Goal: Task Accomplishment & Management: Complete application form

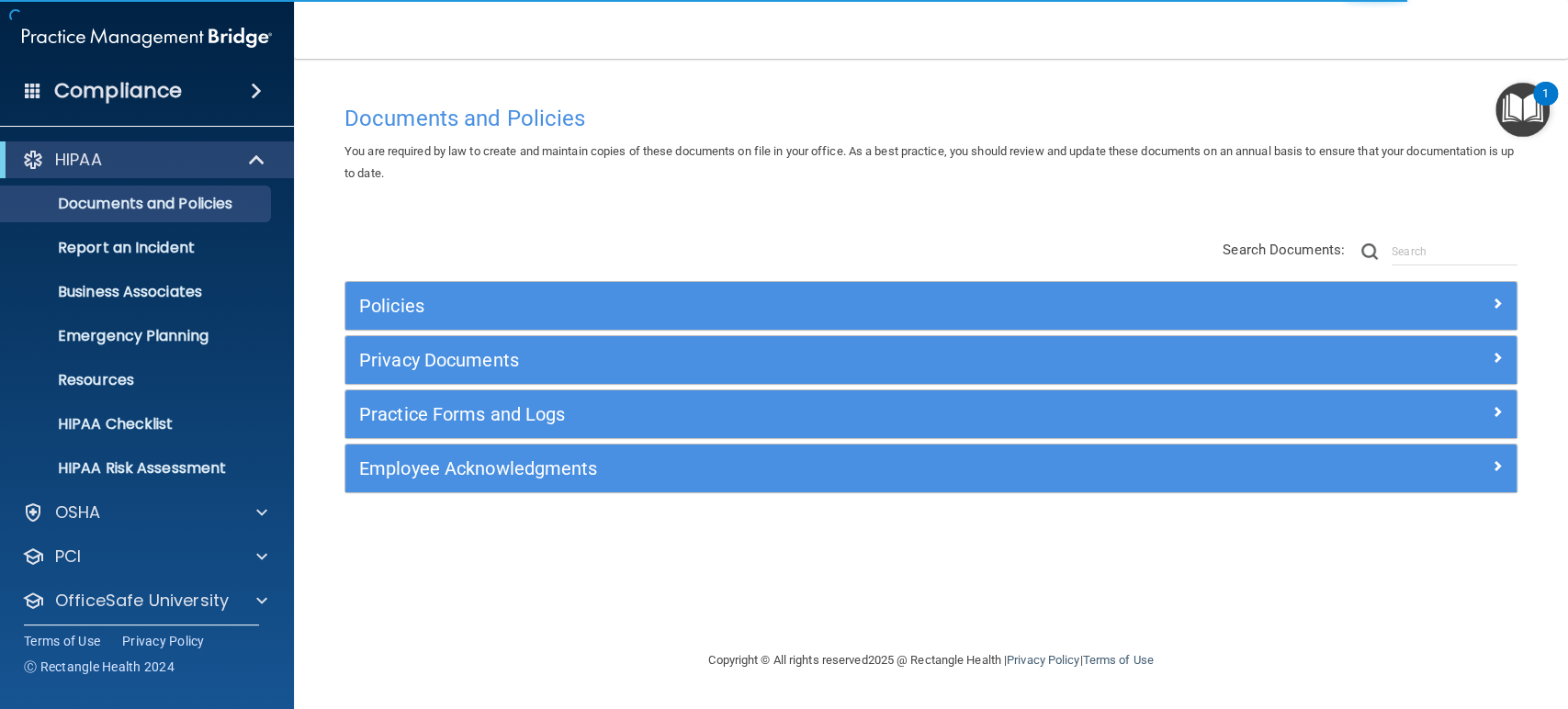
click at [272, 658] on div "Compliance HIPAA Documents and Policies Report an Incident Business Associates …" at bounding box center [147, 354] width 294 height 709
click at [252, 601] on div at bounding box center [259, 600] width 46 height 22
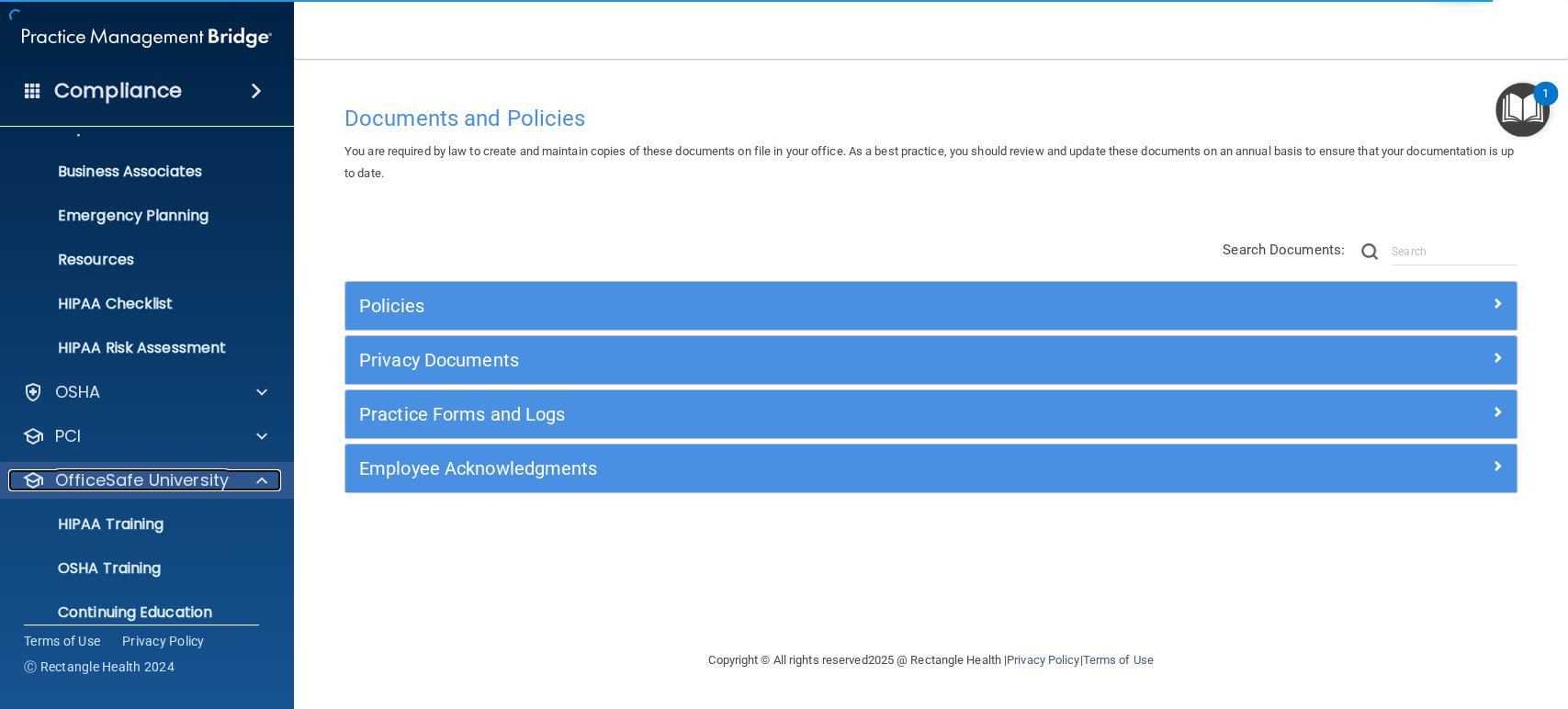
scroll to position [162, 0]
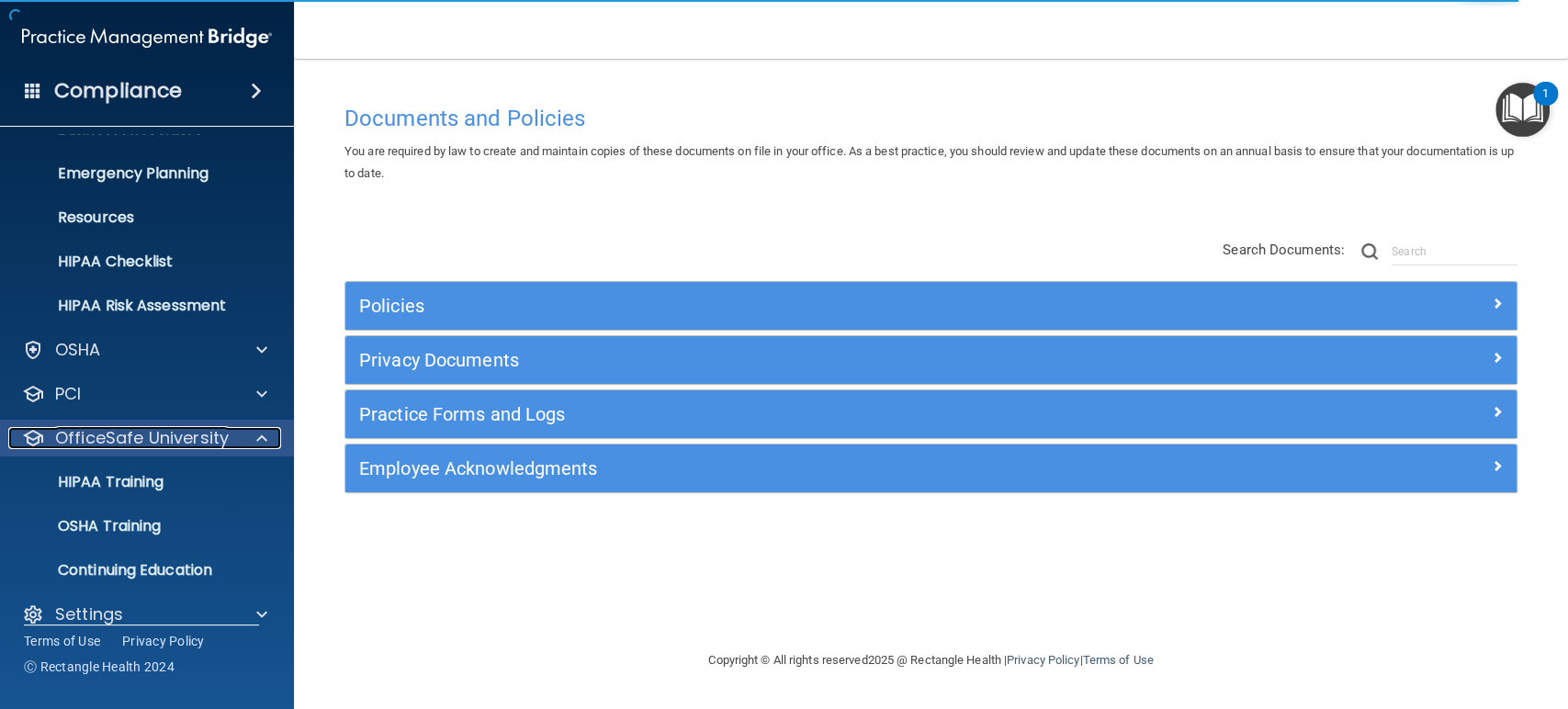
click at [22, 428] on link "OfficeSafe University" at bounding box center [144, 438] width 245 height 22
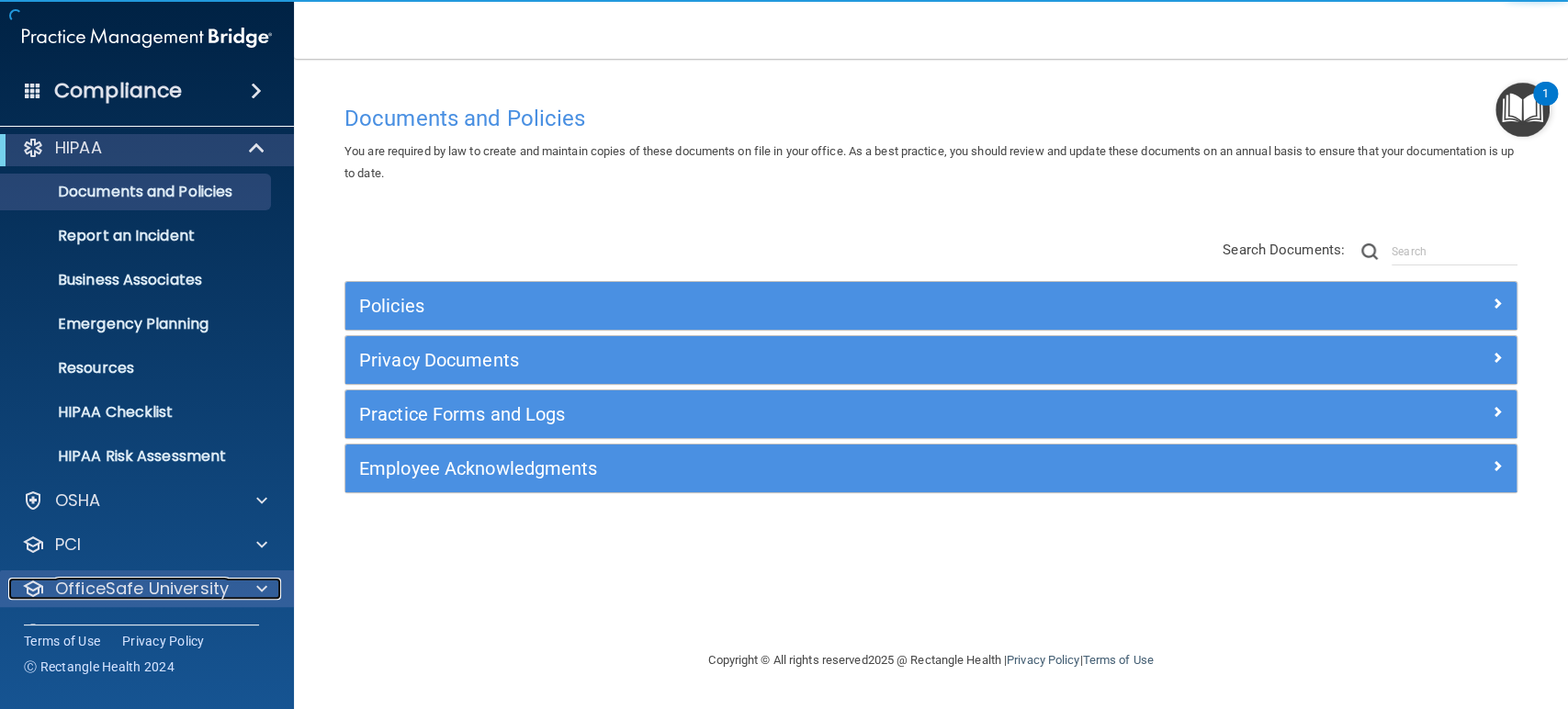
scroll to position [52, 0]
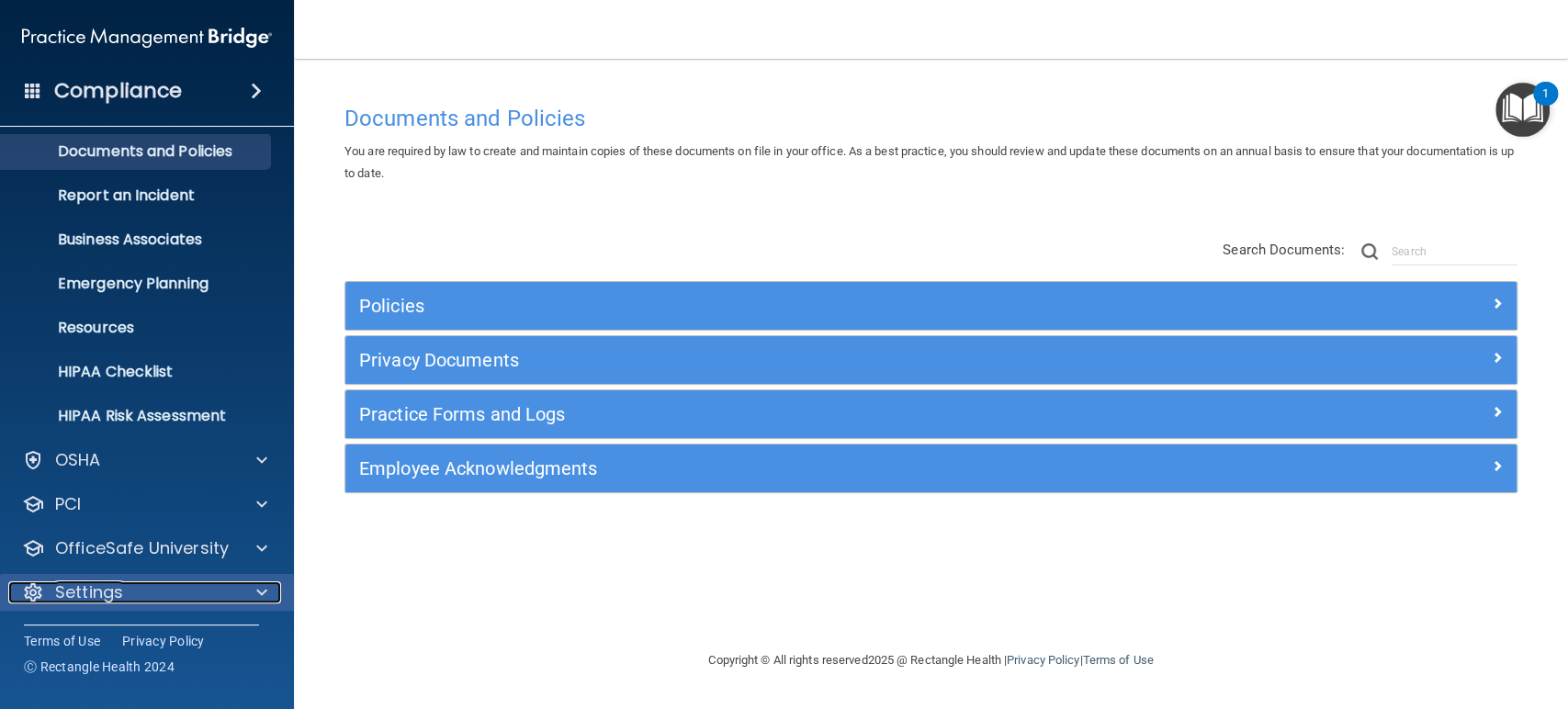
click at [269, 597] on div at bounding box center [259, 592] width 46 height 22
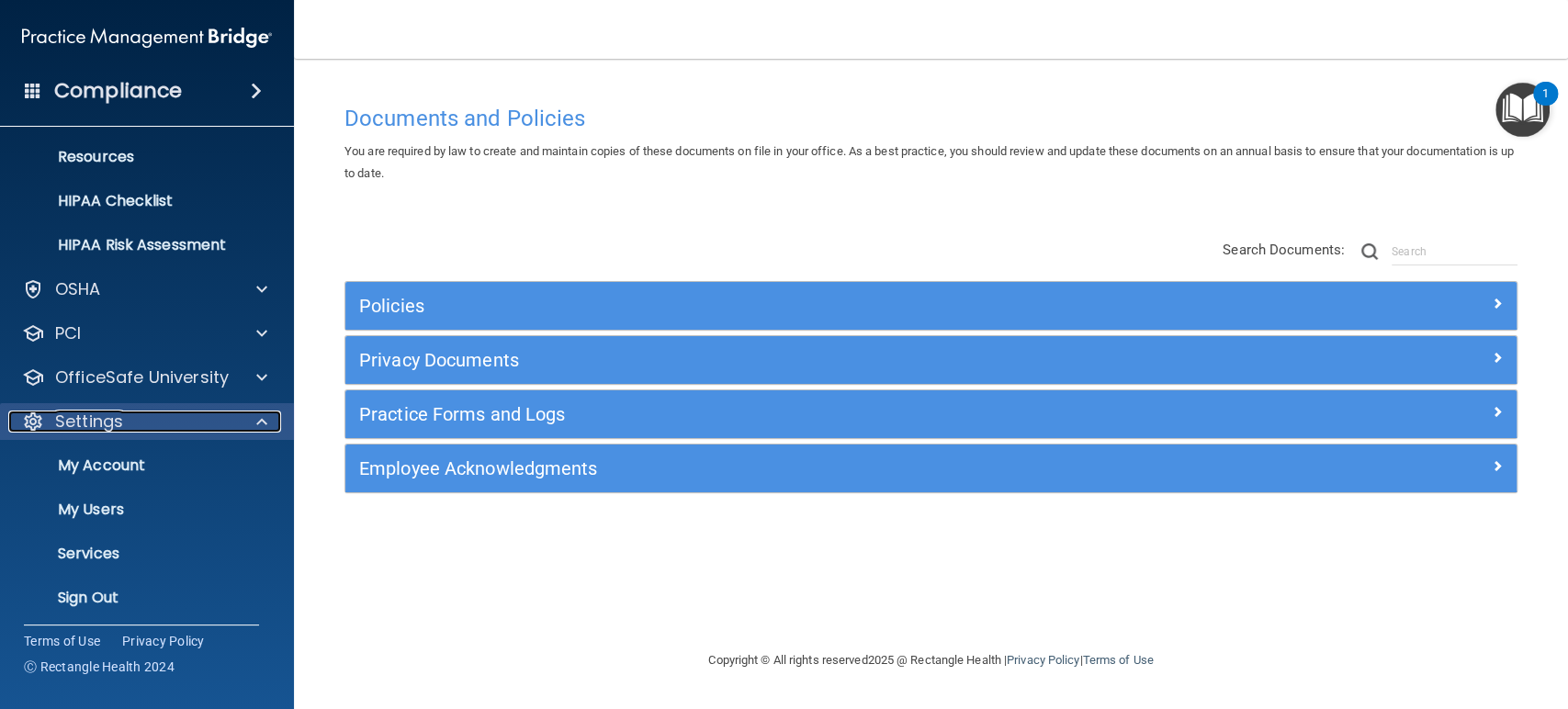
scroll to position [228, 0]
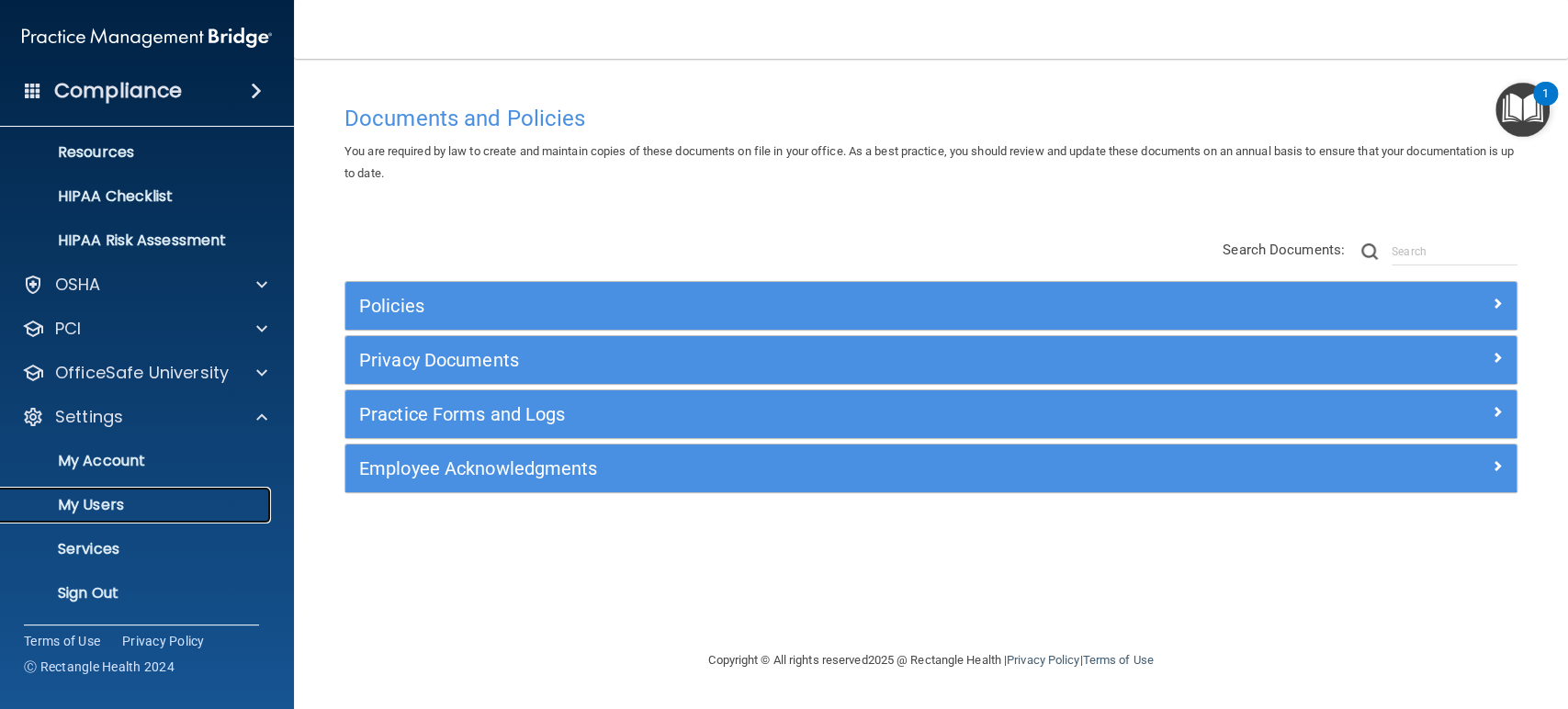
click at [180, 504] on p "My Users" at bounding box center [136, 504] width 251 height 18
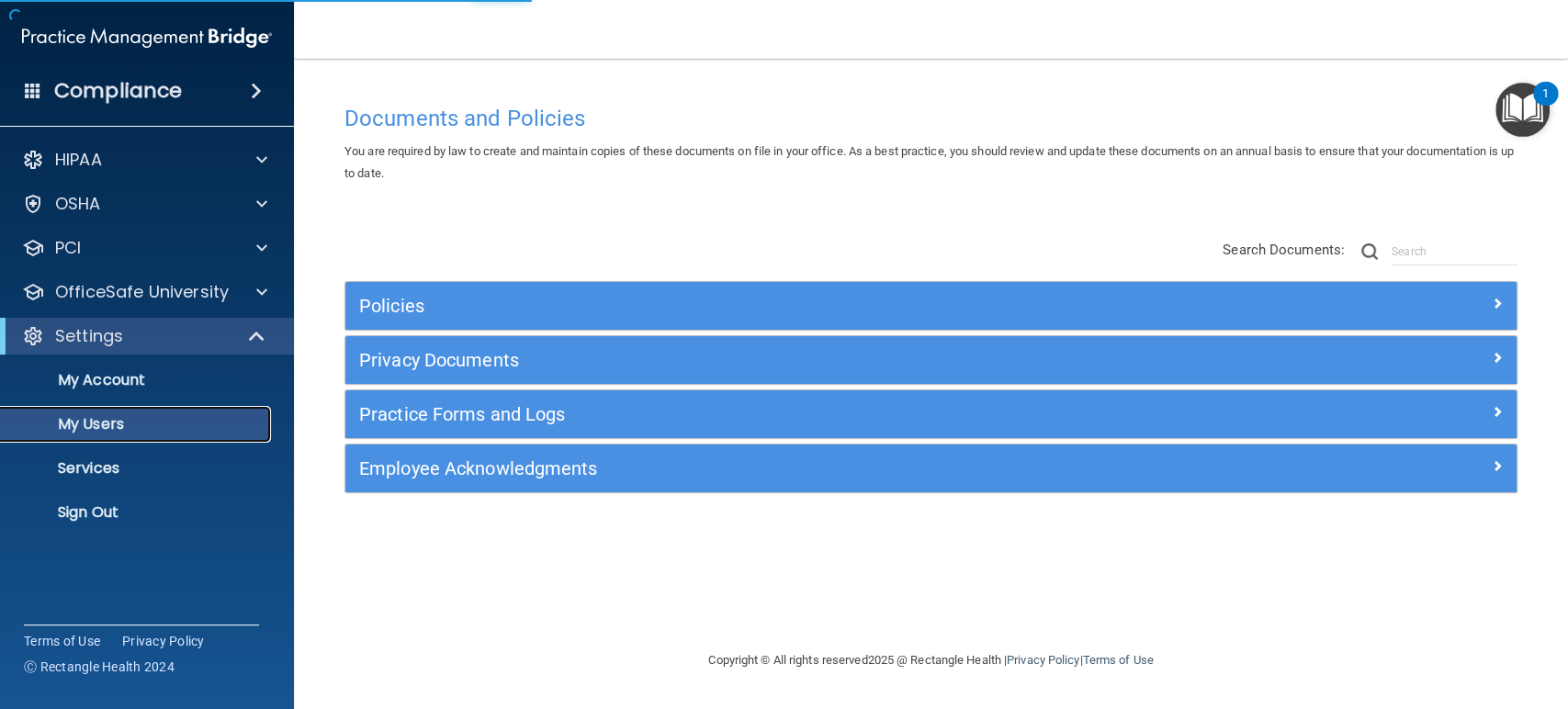
select select "20"
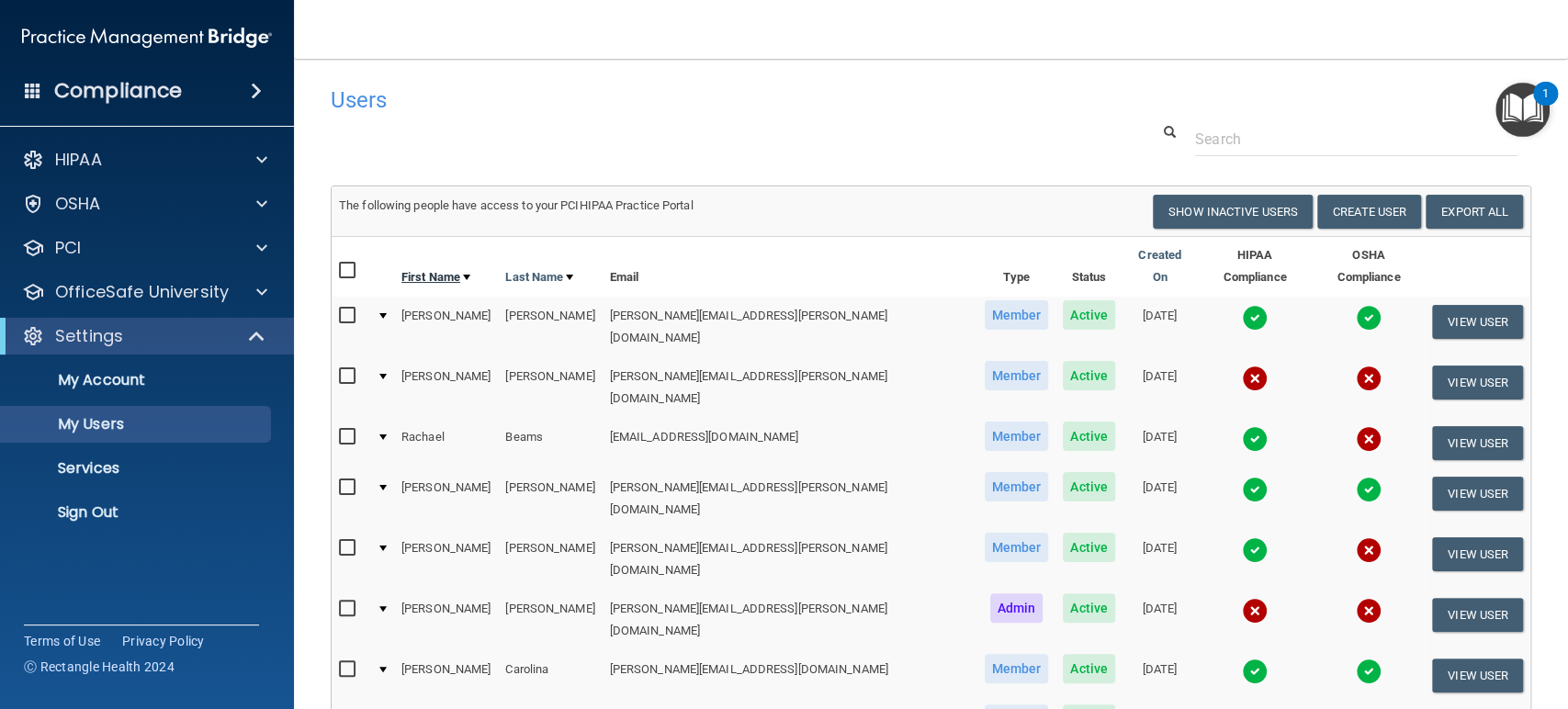
click at [438, 266] on link "First Name" at bounding box center [436, 277] width 69 height 22
select select "20"
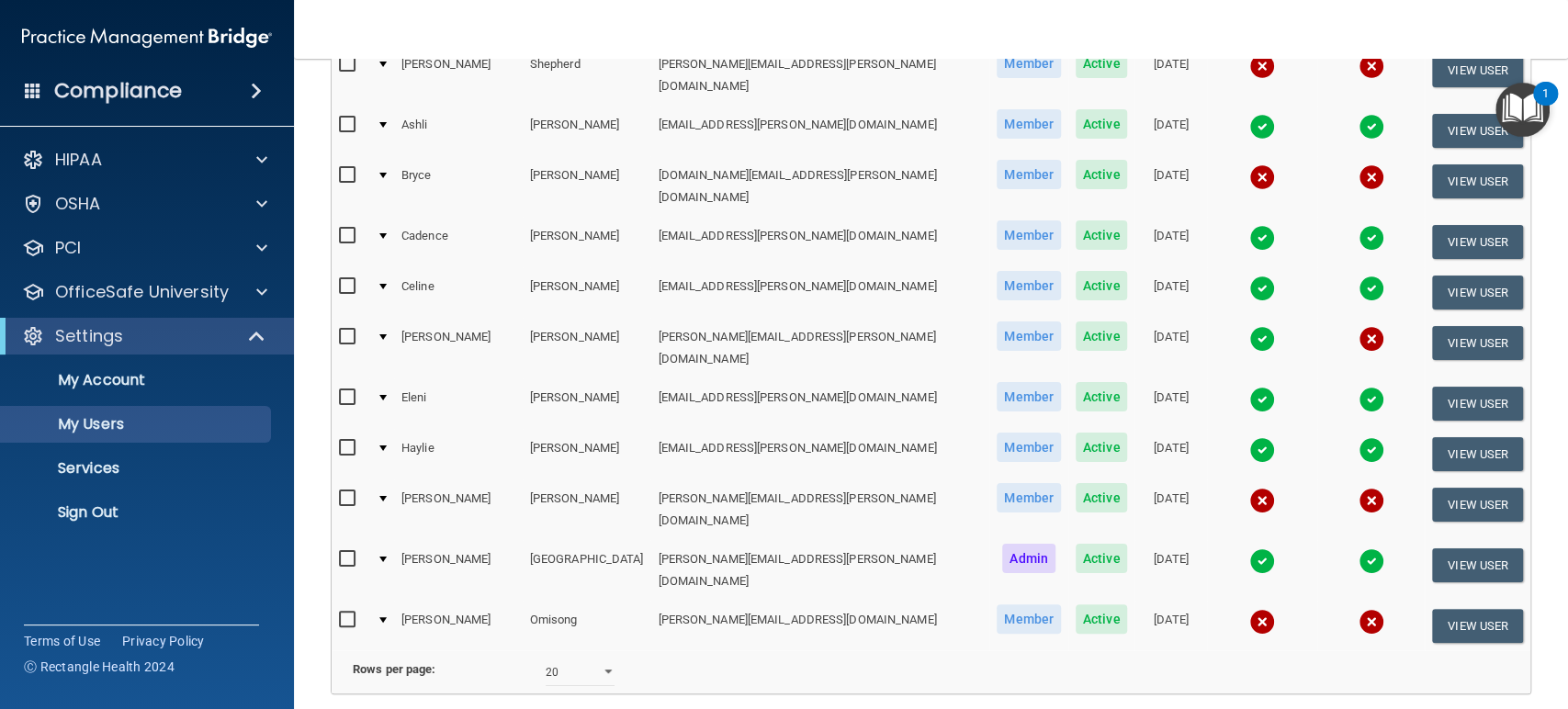
scroll to position [807, 0]
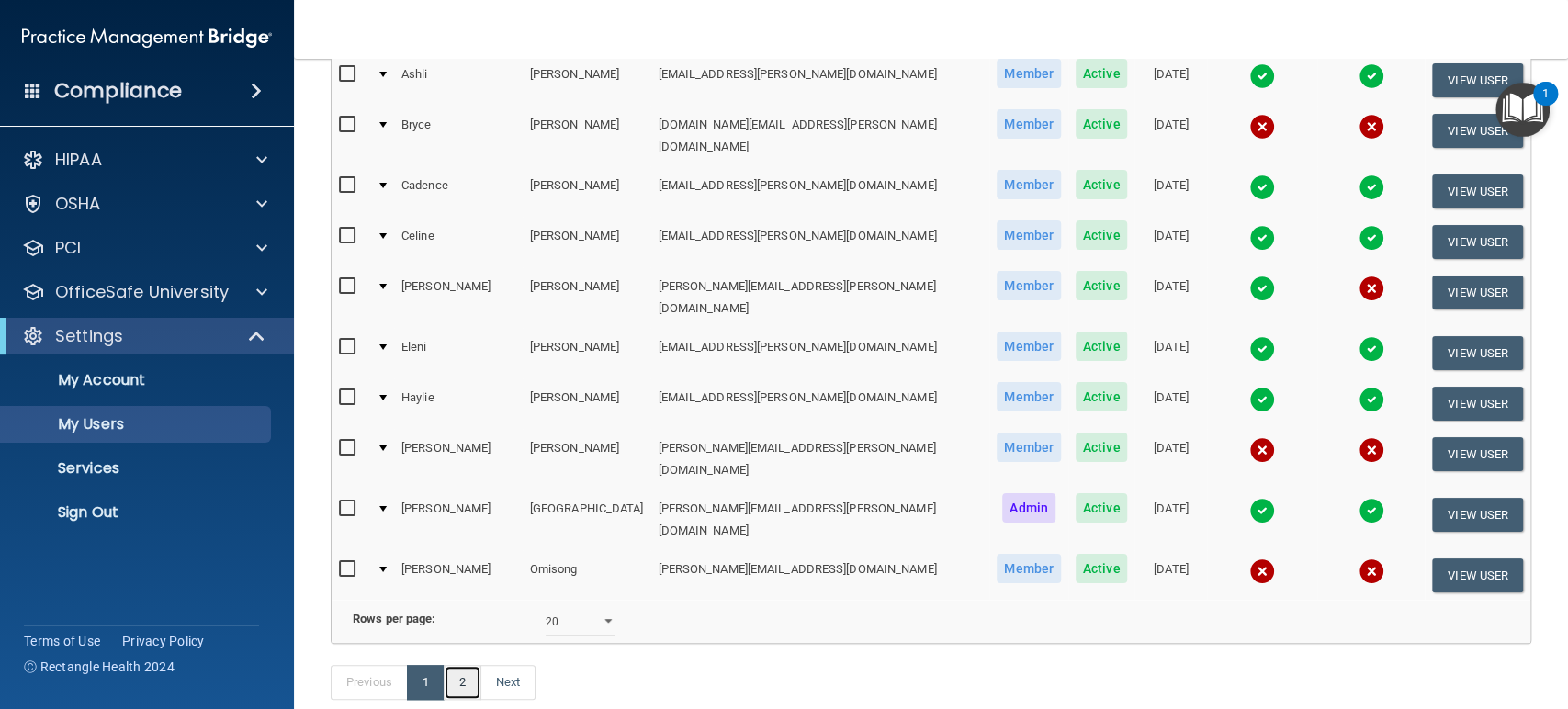
click at [468, 665] on link "2" at bounding box center [462, 682] width 37 height 35
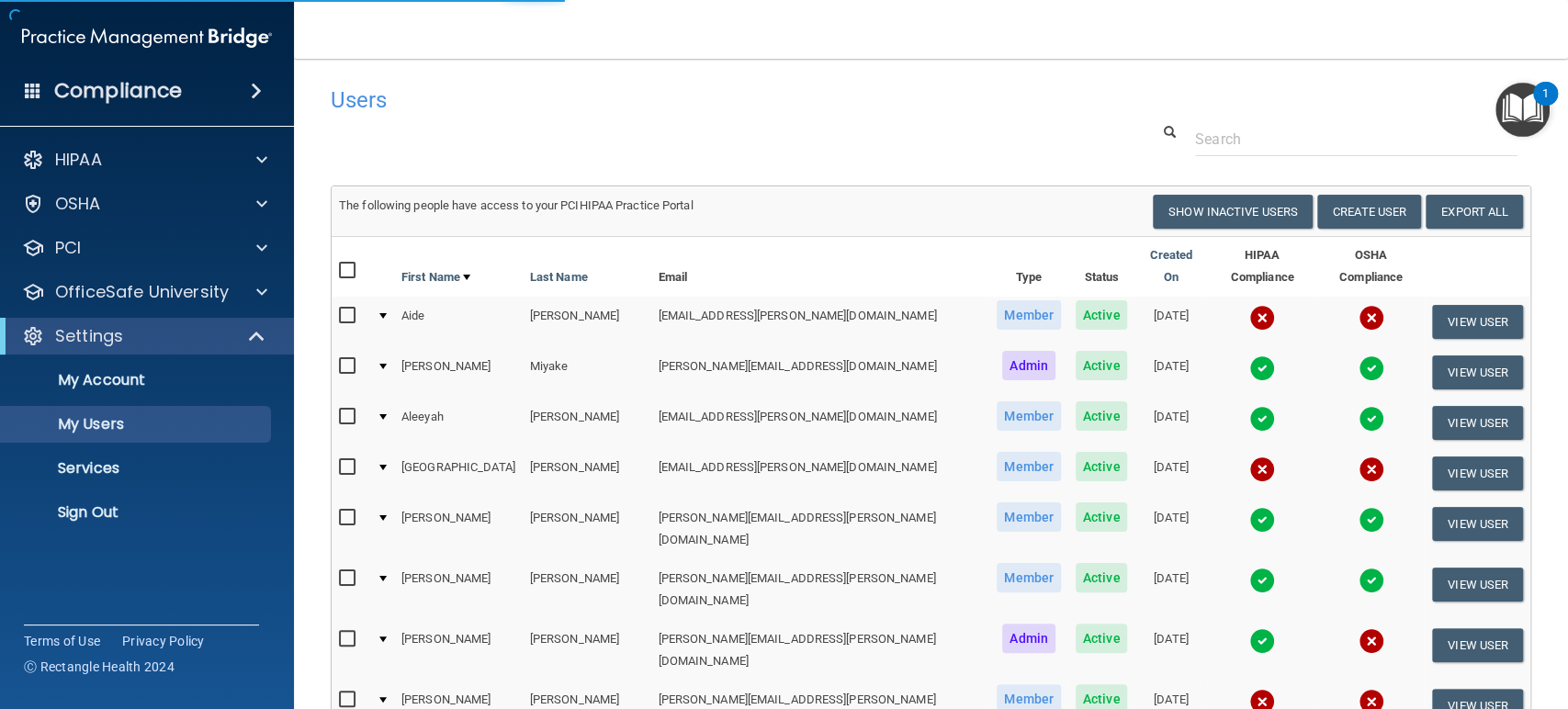
select select "20"
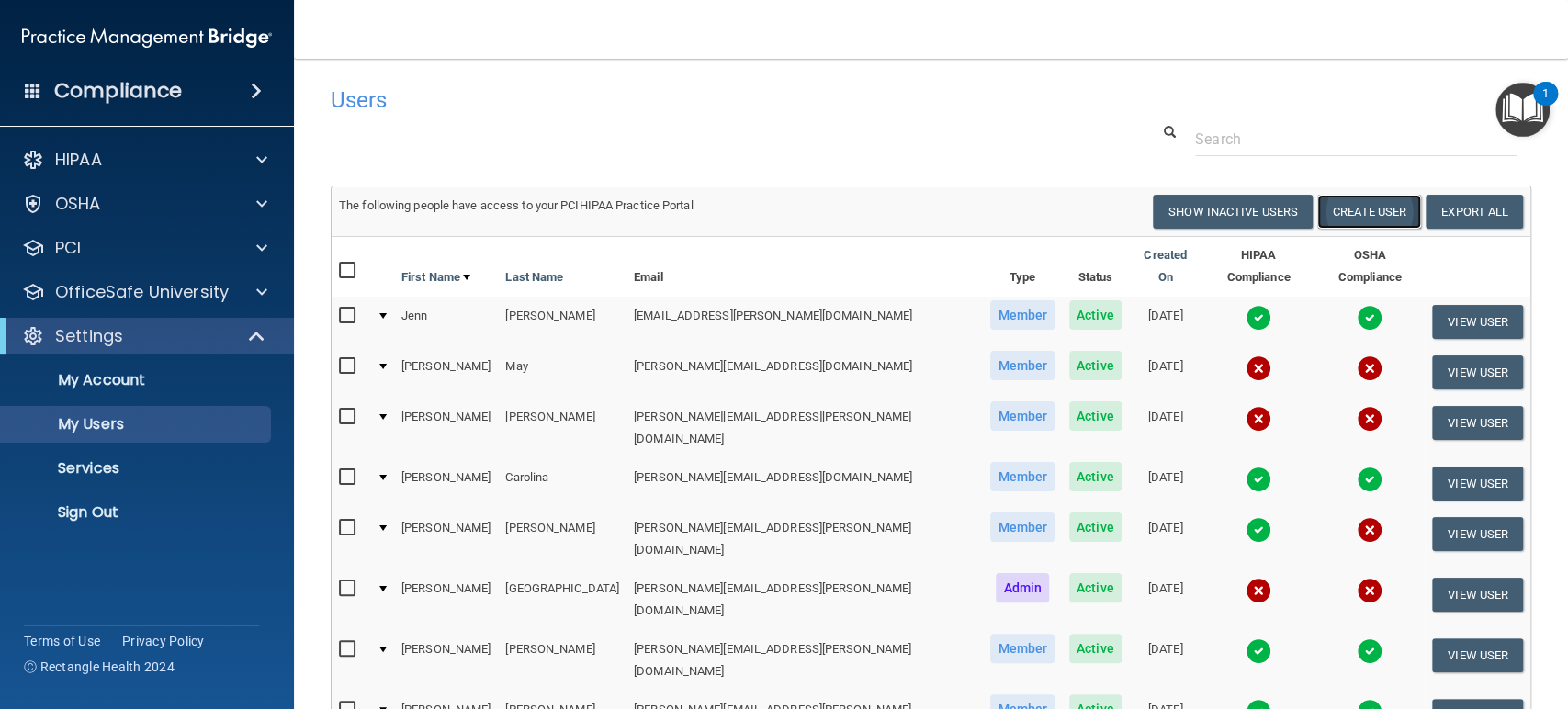
click at [1375, 215] on button "Create User" at bounding box center [1369, 211] width 104 height 34
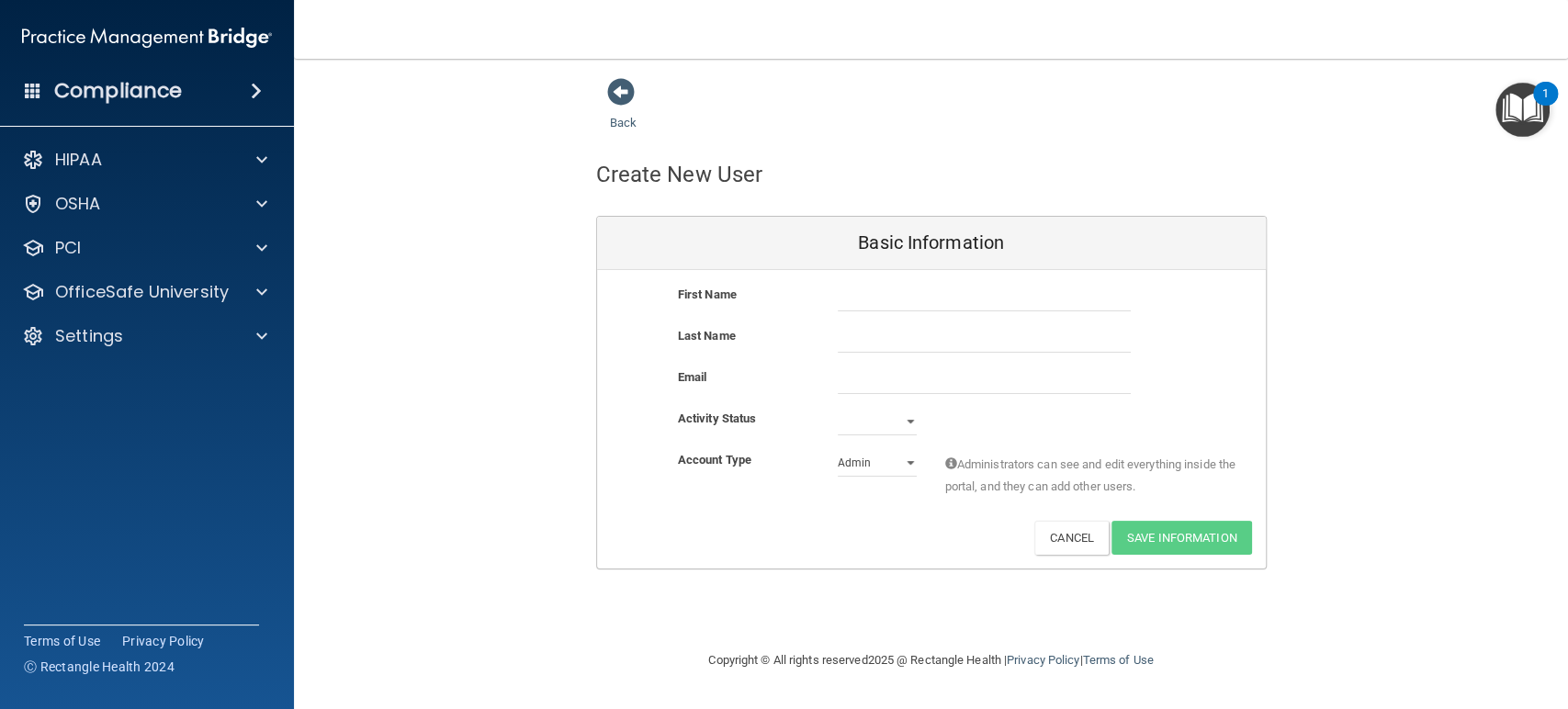
click at [1004, 285] on div "First Name Last Name Email Activity Status Active Inactive Account Type Practic…" at bounding box center [931, 419] width 669 height 299
click at [1004, 285] on input "text" at bounding box center [984, 297] width 293 height 28
type input "[PERSON_NAME]"
click at [925, 345] on input "text" at bounding box center [984, 338] width 293 height 28
type input "Omisong"
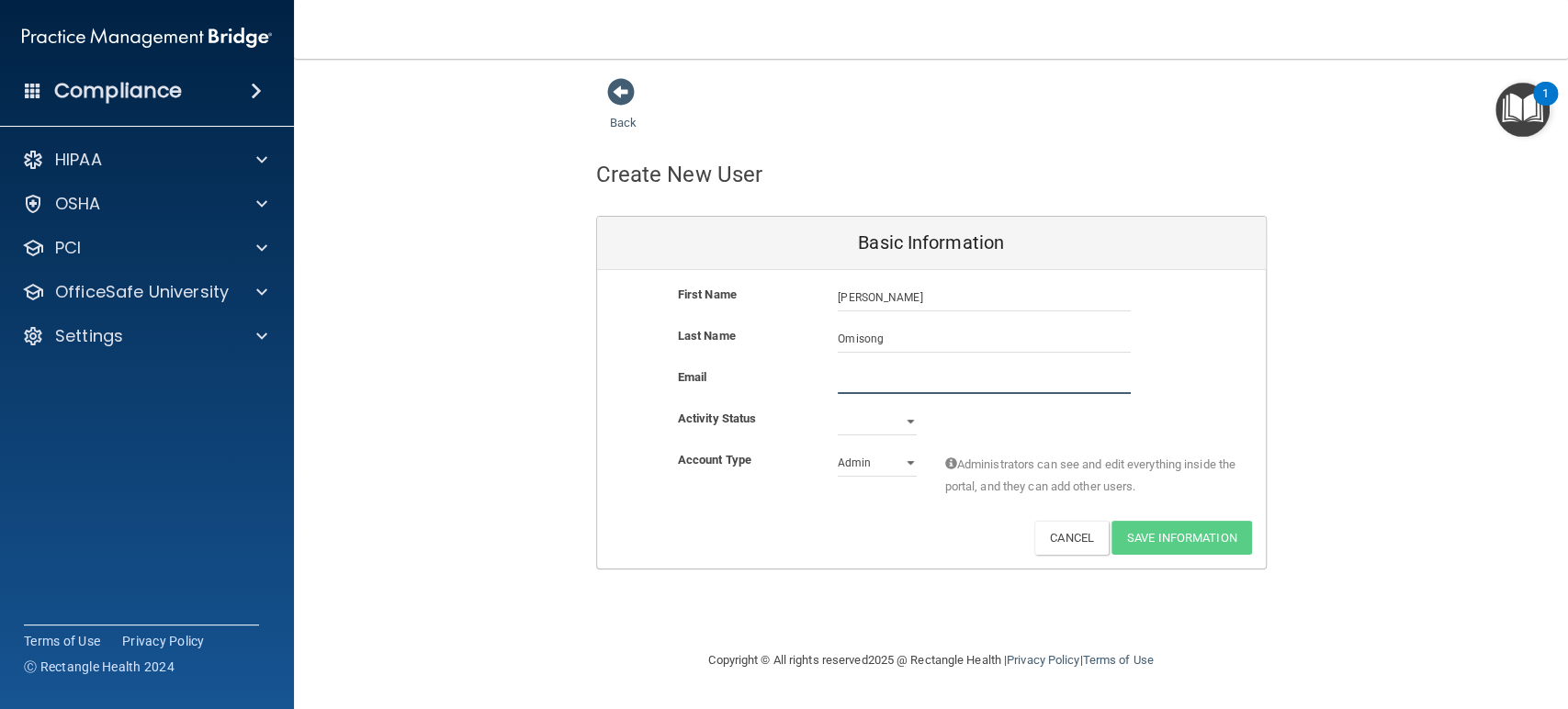
click at [913, 375] on input "email" at bounding box center [984, 379] width 293 height 28
type input "[EMAIL_ADDRESS][DOMAIN_NAME]"
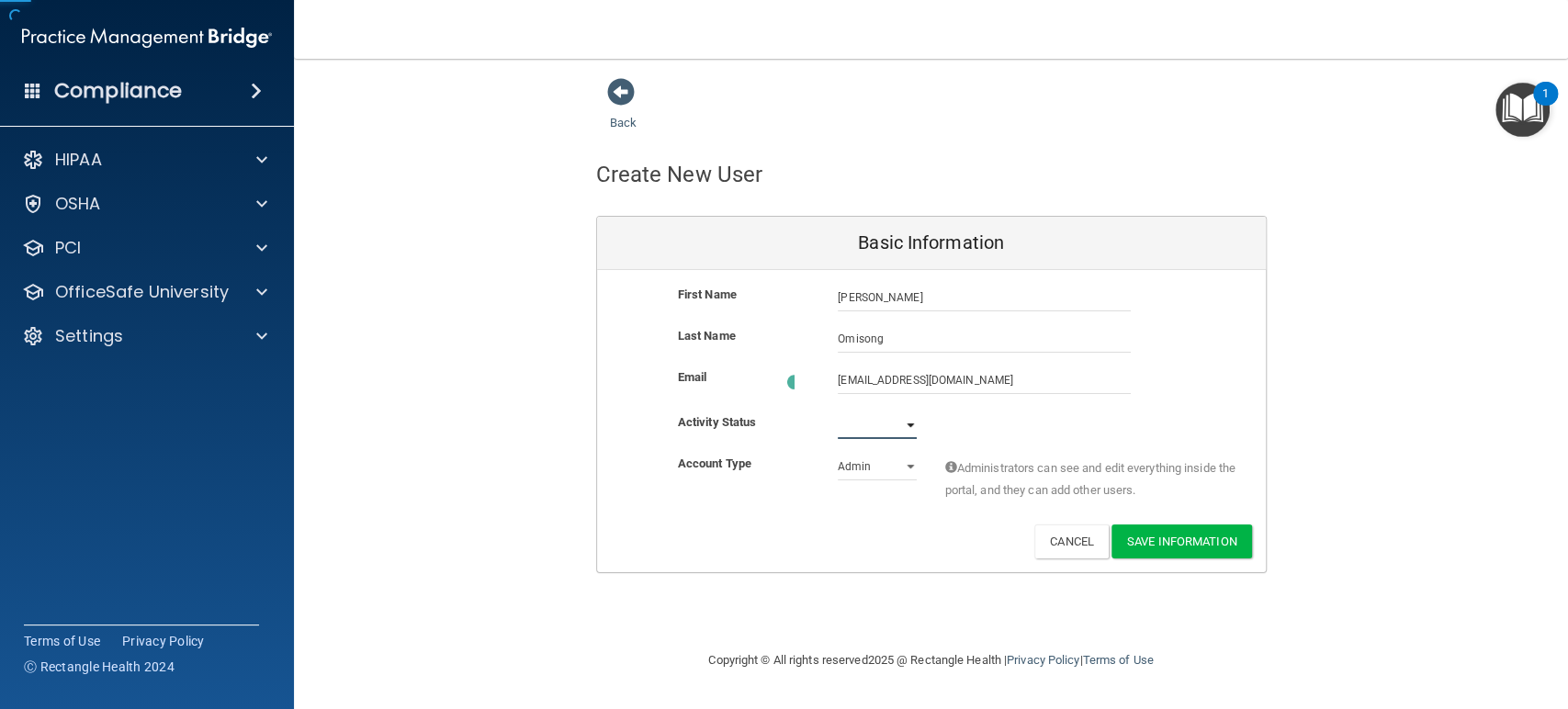
click at [861, 416] on select "Active Inactive" at bounding box center [877, 425] width 79 height 28
select select "active"
click at [838, 407] on select "Active Inactive" at bounding box center [877, 421] width 79 height 28
click at [880, 457] on select "Admin Member" at bounding box center [877, 463] width 79 height 28
select select "practice_member"
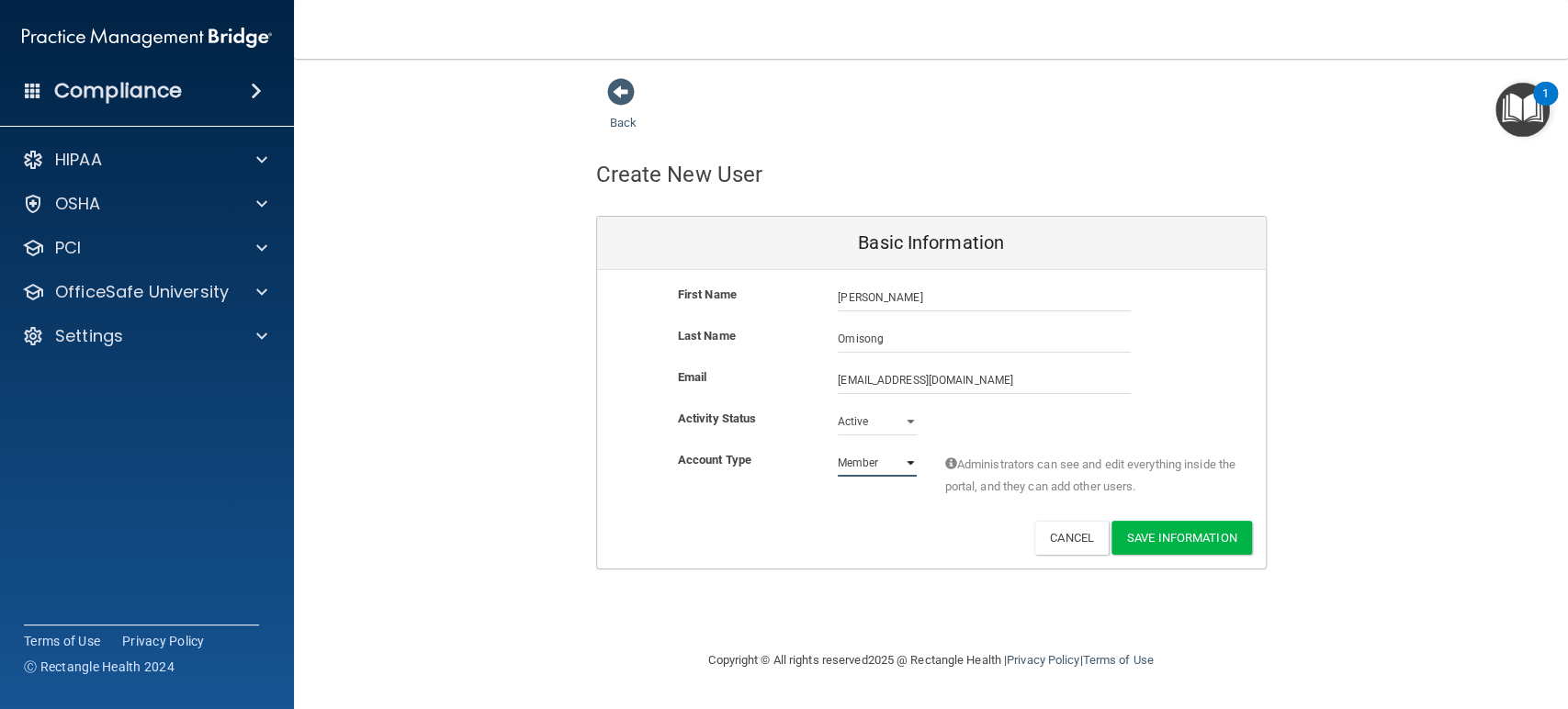
click at [838, 450] on select "Admin Member" at bounding box center [877, 463] width 79 height 28
click at [1216, 527] on button "Save Information" at bounding box center [1182, 537] width 140 height 34
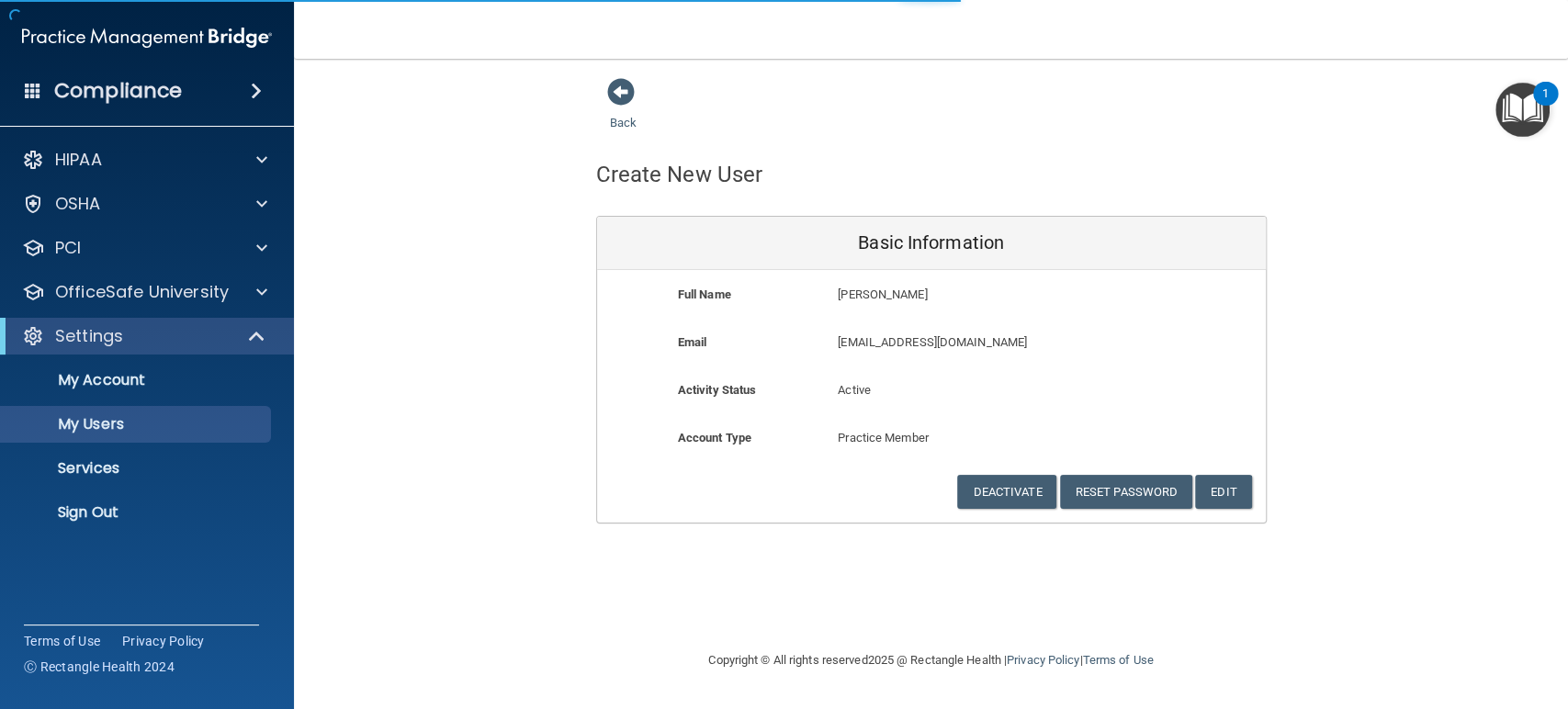
select select "20"
